Goal: Information Seeking & Learning: Learn about a topic

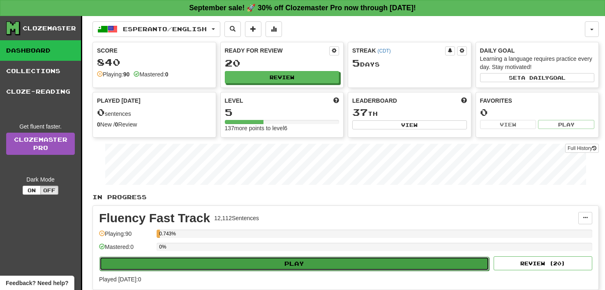
click at [292, 260] on button "Play" at bounding box center [293, 264] width 389 height 14
select select "**"
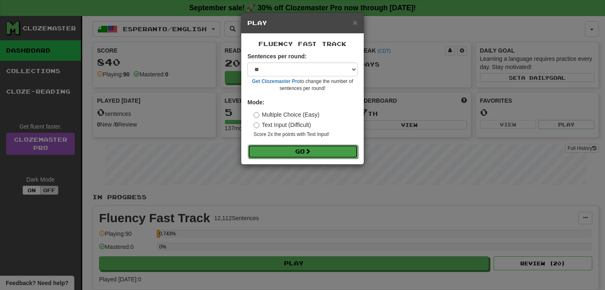
click at [302, 150] on button "Go" at bounding box center [303, 152] width 110 height 14
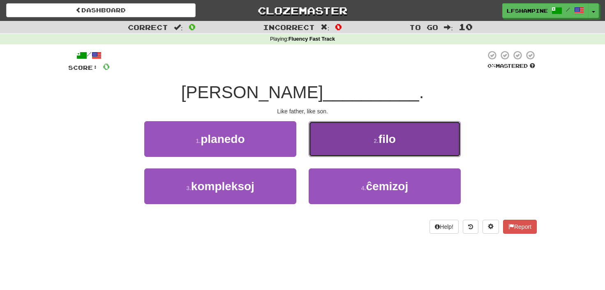
click at [378, 137] on button "2 . filo" at bounding box center [384, 139] width 152 height 36
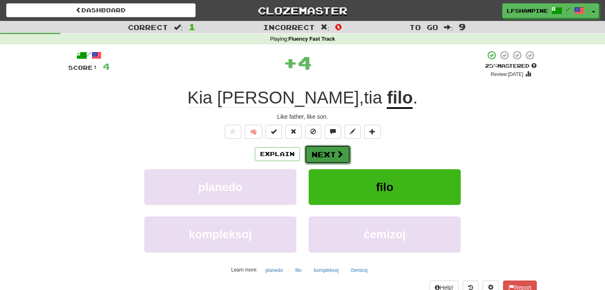
click at [330, 154] on button "Next" at bounding box center [327, 154] width 46 height 19
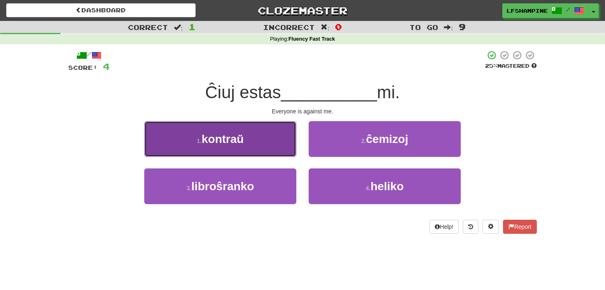
click at [236, 138] on span "kontraŭ" at bounding box center [223, 139] width 42 height 13
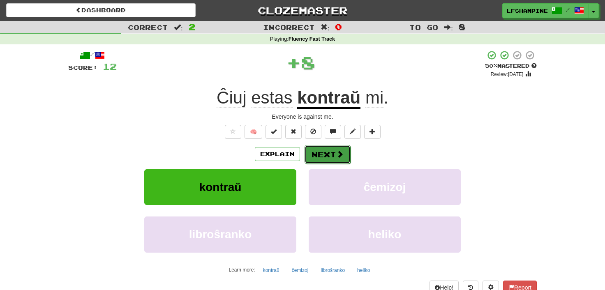
click at [334, 152] on button "Next" at bounding box center [327, 154] width 46 height 19
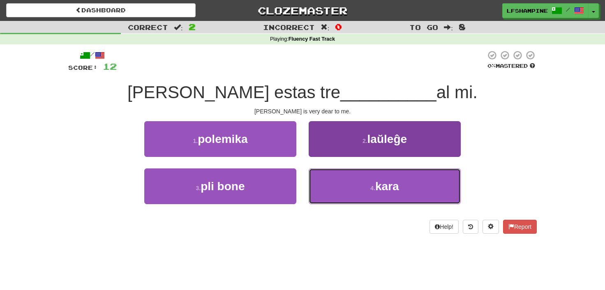
click at [386, 183] on span "kara" at bounding box center [387, 186] width 24 height 13
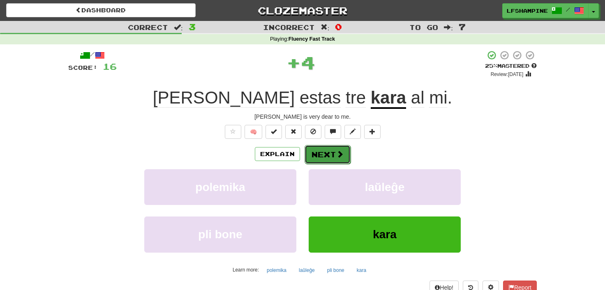
click at [329, 151] on button "Next" at bounding box center [327, 154] width 46 height 19
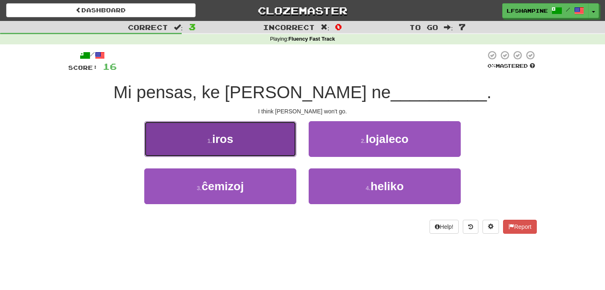
click at [225, 138] on span "iros" at bounding box center [222, 139] width 21 height 13
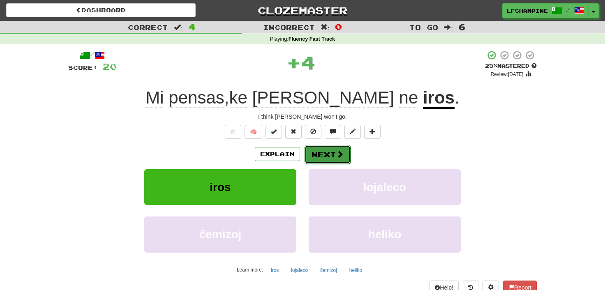
click at [331, 155] on button "Next" at bounding box center [327, 154] width 46 height 19
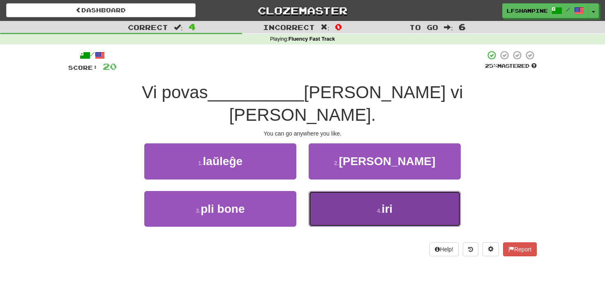
click at [388, 202] on span "iri" at bounding box center [387, 208] width 11 height 13
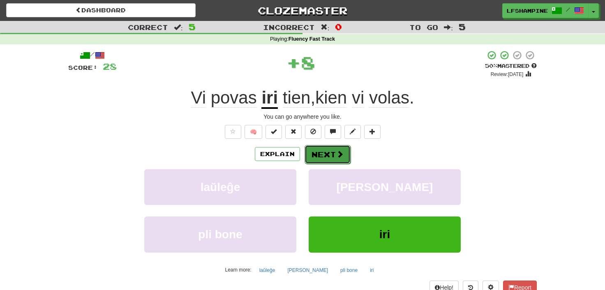
click at [327, 156] on button "Next" at bounding box center [327, 154] width 46 height 19
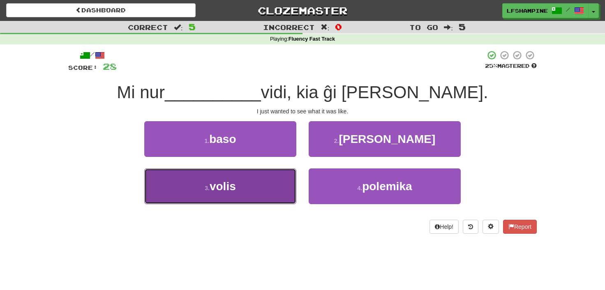
click at [221, 185] on span "volis" at bounding box center [222, 186] width 26 height 13
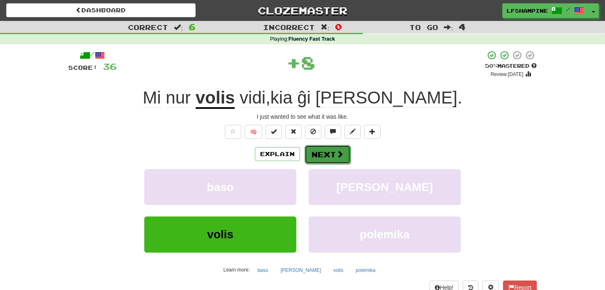
click at [326, 151] on button "Next" at bounding box center [327, 154] width 46 height 19
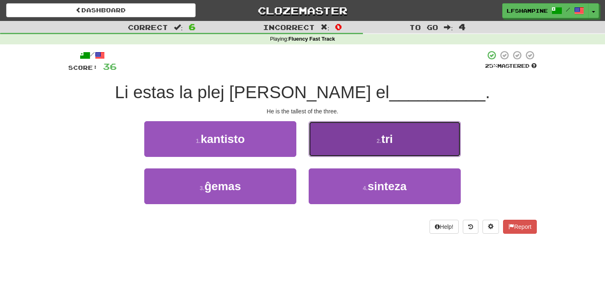
click at [384, 144] on span "tri" at bounding box center [386, 139] width 11 height 13
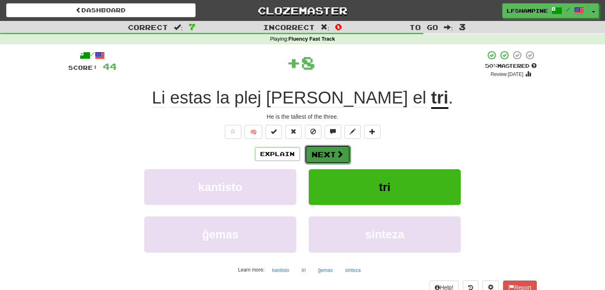
click at [323, 152] on button "Next" at bounding box center [327, 154] width 46 height 19
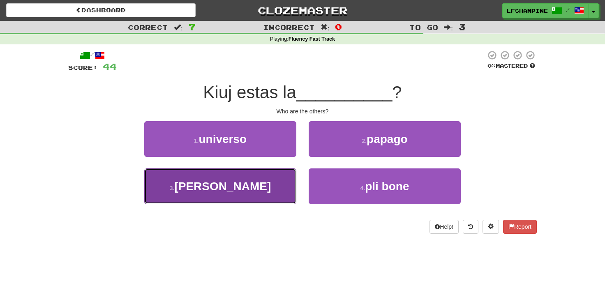
click at [230, 186] on span "[PERSON_NAME]" at bounding box center [222, 186] width 97 height 13
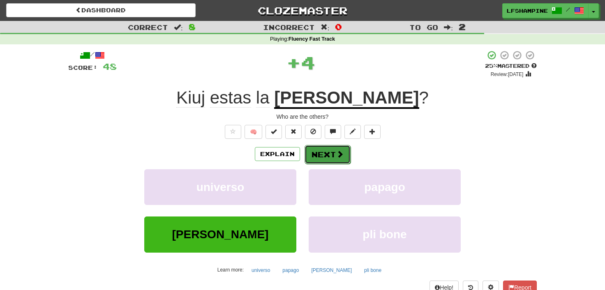
click at [318, 149] on button "Next" at bounding box center [327, 154] width 46 height 19
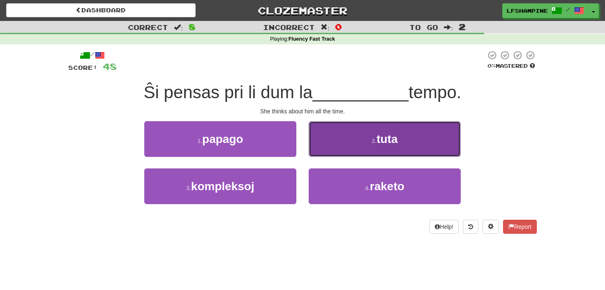
click at [389, 143] on span "tuta" at bounding box center [386, 139] width 21 height 13
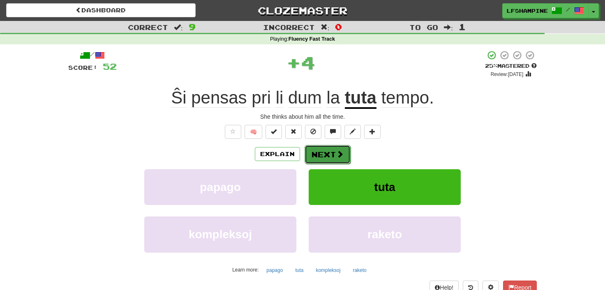
click at [327, 152] on button "Next" at bounding box center [327, 154] width 46 height 19
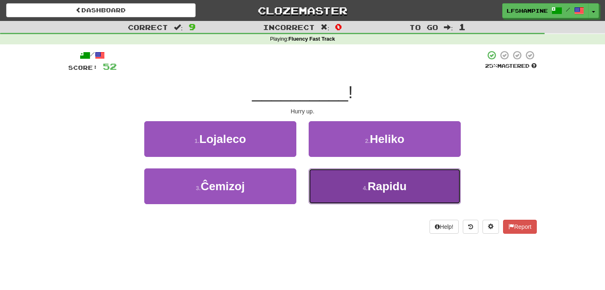
click at [384, 190] on span "Rapidu" at bounding box center [386, 186] width 39 height 13
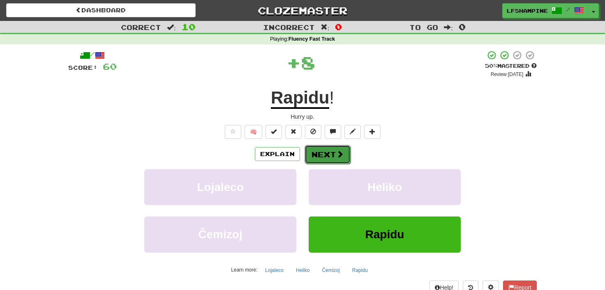
click at [326, 150] on button "Next" at bounding box center [327, 154] width 46 height 19
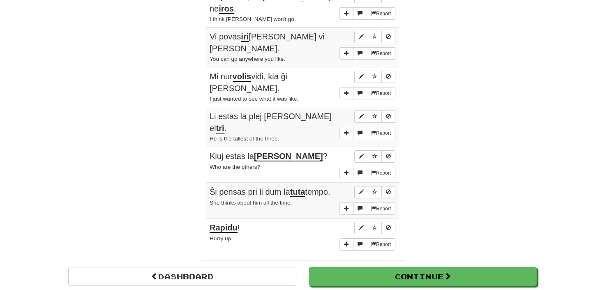
scroll to position [635, 0]
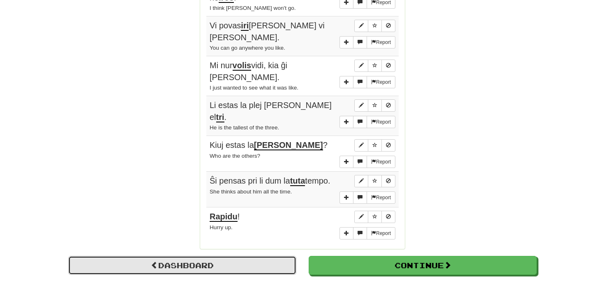
click at [187, 256] on link "Dashboard" at bounding box center [182, 265] width 228 height 19
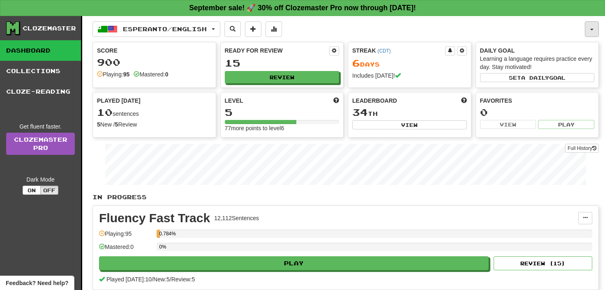
click at [592, 28] on button "button" at bounding box center [591, 29] width 14 height 16
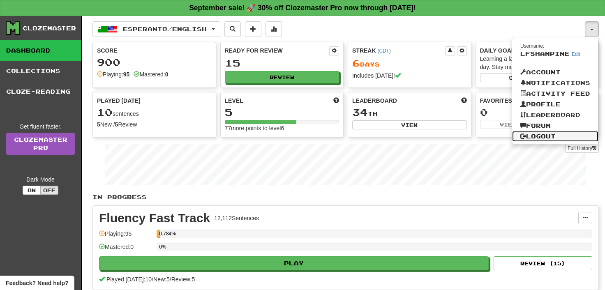
click at [542, 136] on link "Logout" at bounding box center [555, 136] width 86 height 11
